Goal: Find specific page/section: Find specific page/section

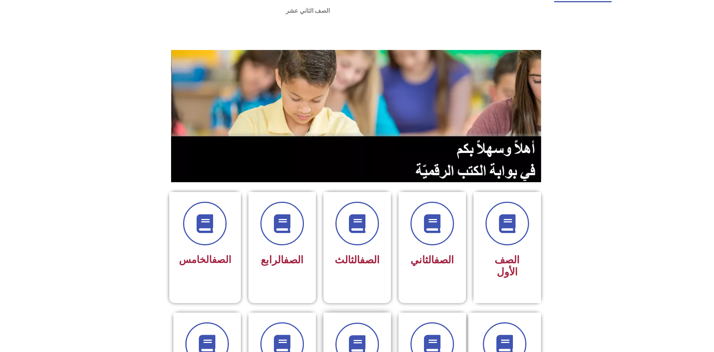
scroll to position [38, 0]
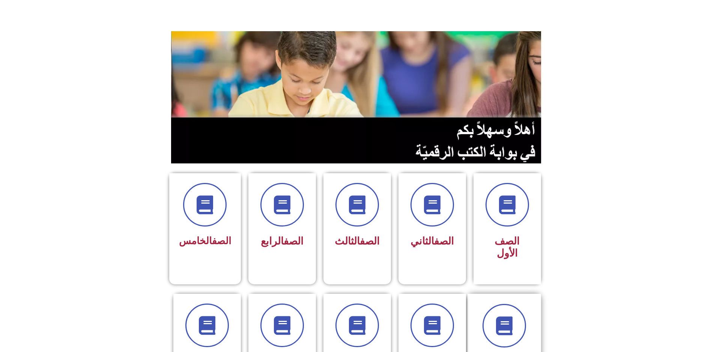
drag, startPoint x: 490, startPoint y: 320, endPoint x: 490, endPoint y: 313, distance: 7.5
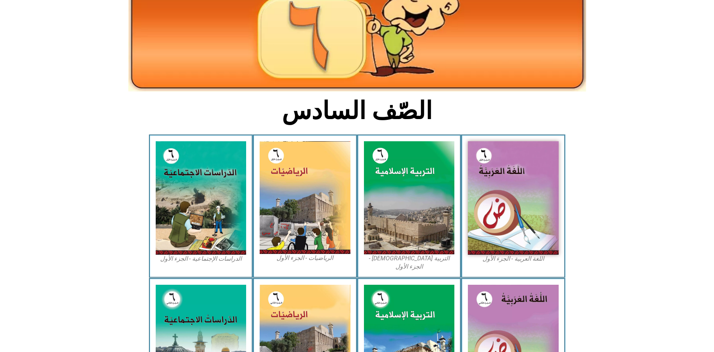
scroll to position [113, 0]
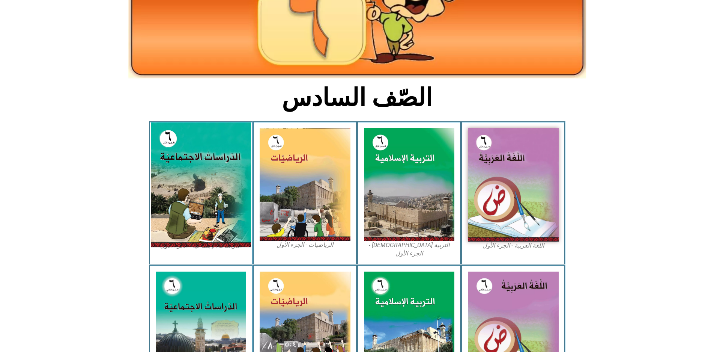
click at [188, 193] on img at bounding box center [201, 184] width 100 height 125
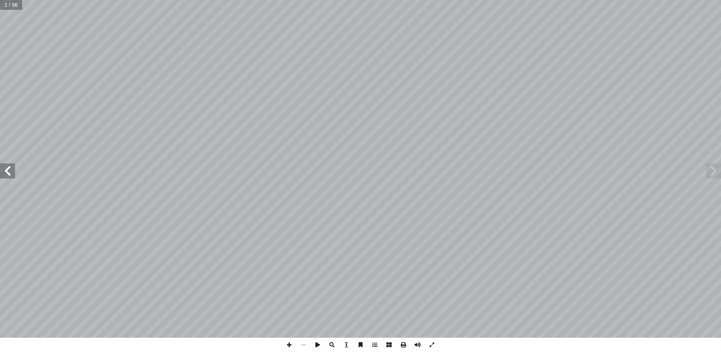
click at [8, 170] on span at bounding box center [7, 170] width 15 height 15
click at [10, 167] on span at bounding box center [7, 170] width 15 height 15
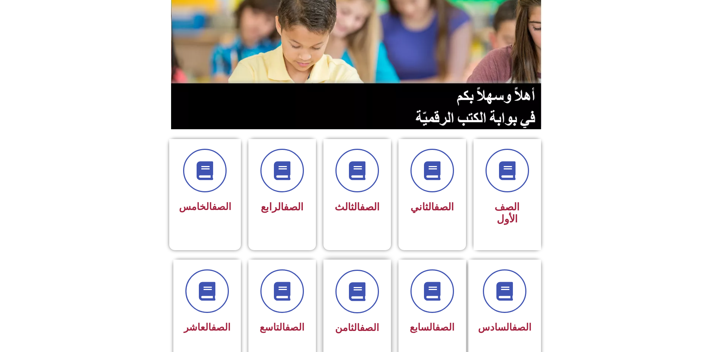
scroll to position [75, 0]
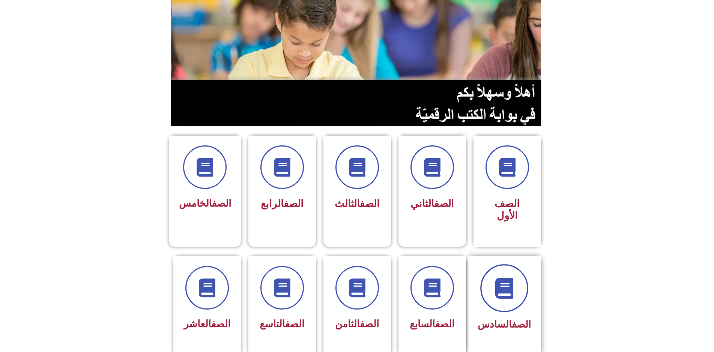
click at [529, 264] on span at bounding box center [505, 288] width 48 height 48
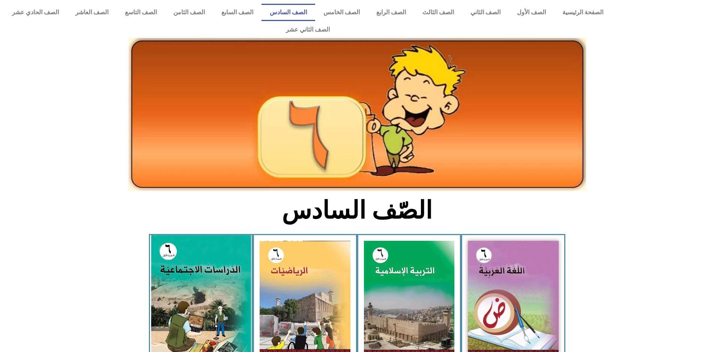
click at [190, 267] on img at bounding box center [201, 297] width 100 height 125
